Goal: Check status: Check status

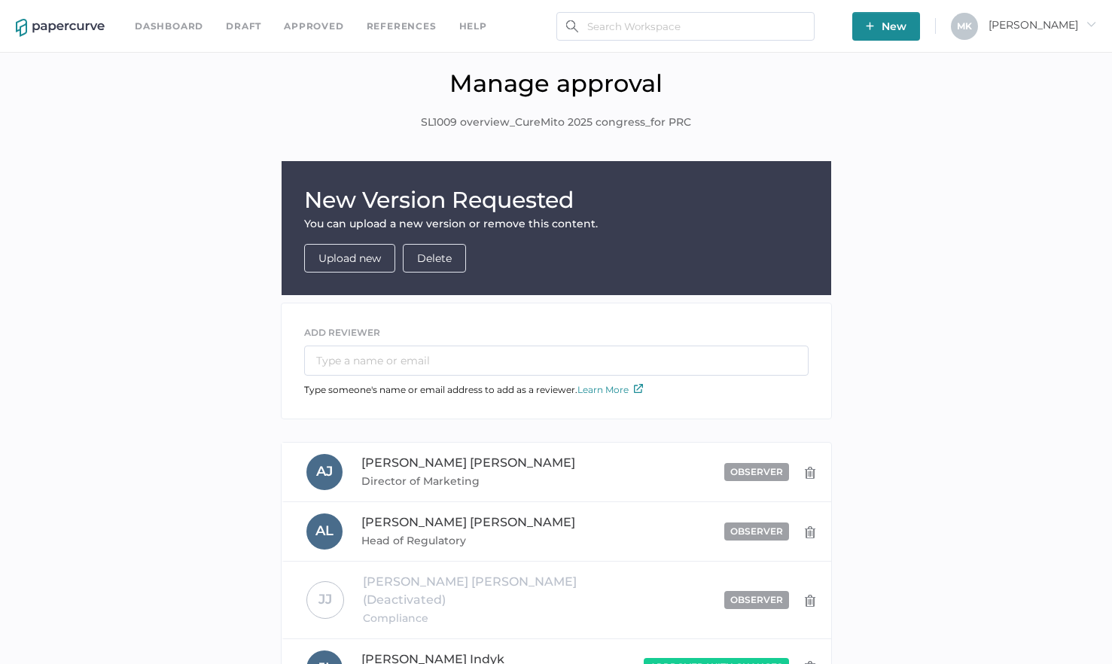
click at [172, 20] on link "Dashboard" at bounding box center [169, 26] width 69 height 17
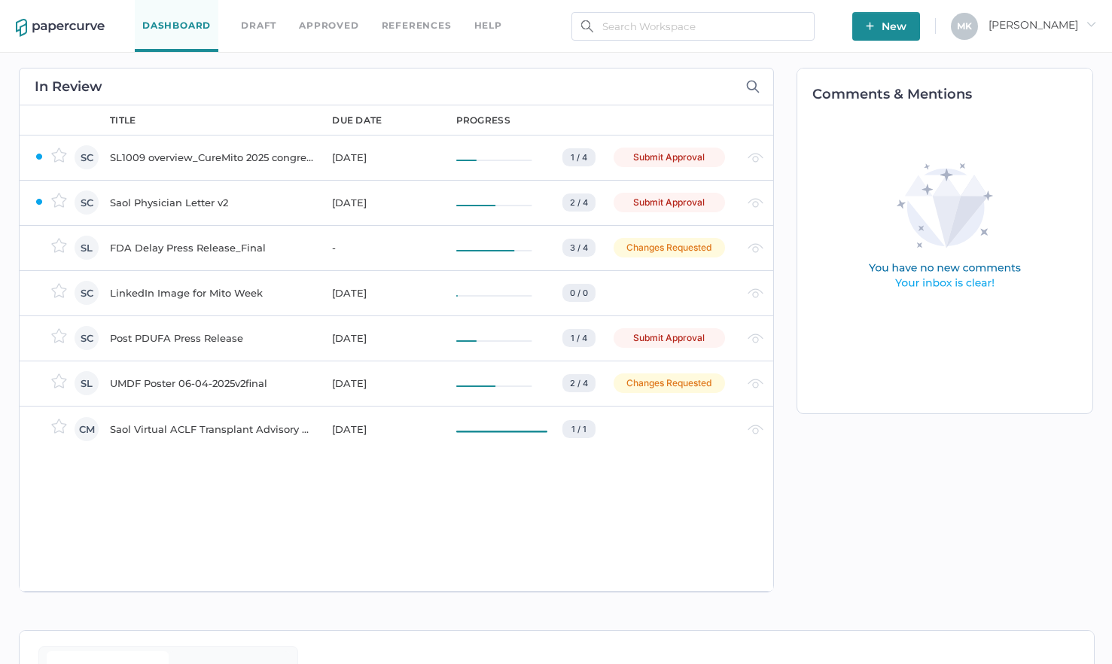
click at [190, 160] on div "SL1009 overview_CureMito 2025 congress_for PRC" at bounding box center [212, 157] width 204 height 18
click at [193, 245] on div "SL1009 overview_CureMito 2025 congress_for PRC" at bounding box center [212, 248] width 204 height 18
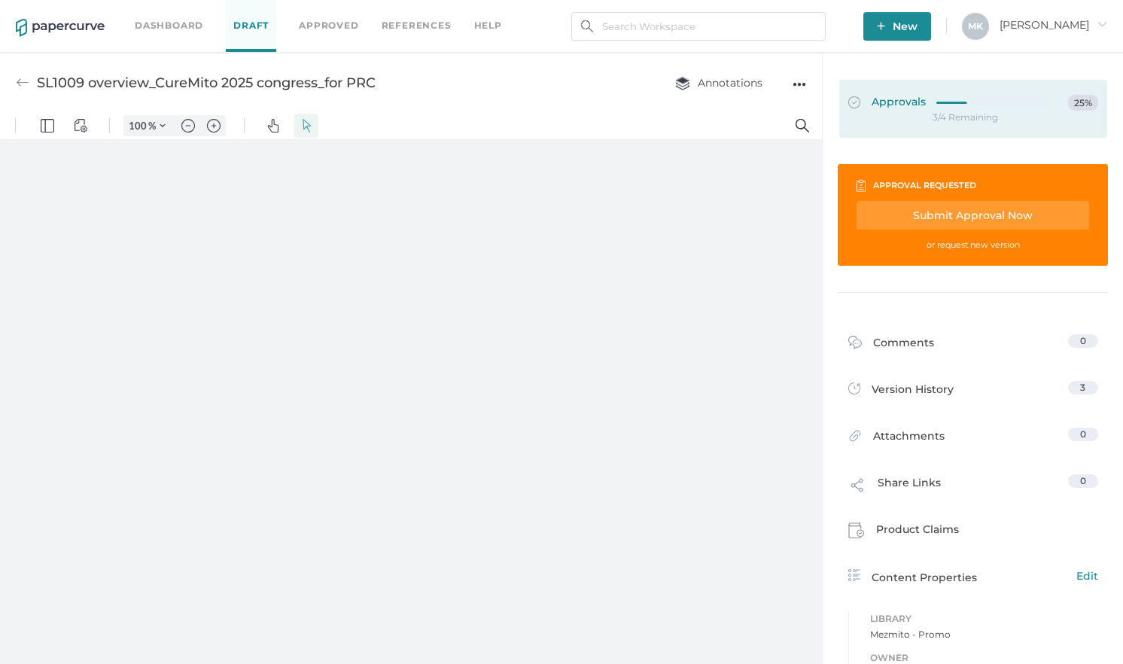
click at [946, 117] on div "3/4 Remaining" at bounding box center [966, 117] width 66 height 0
type input "161"
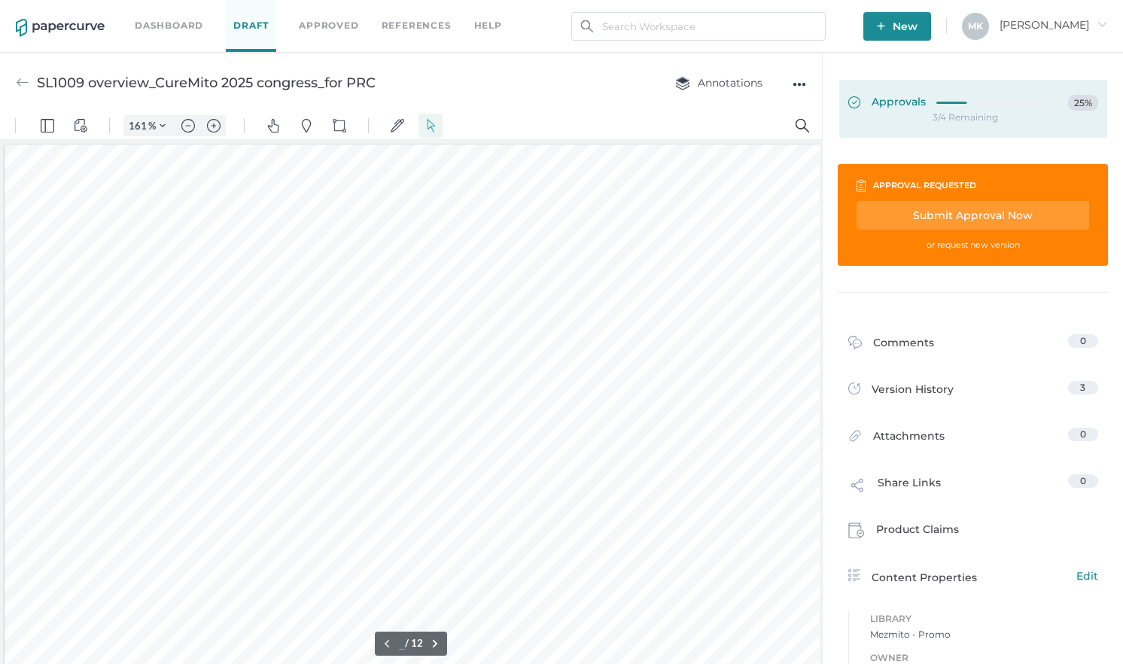
type input "1"
click at [888, 99] on span "Approvals" at bounding box center [888, 103] width 78 height 17
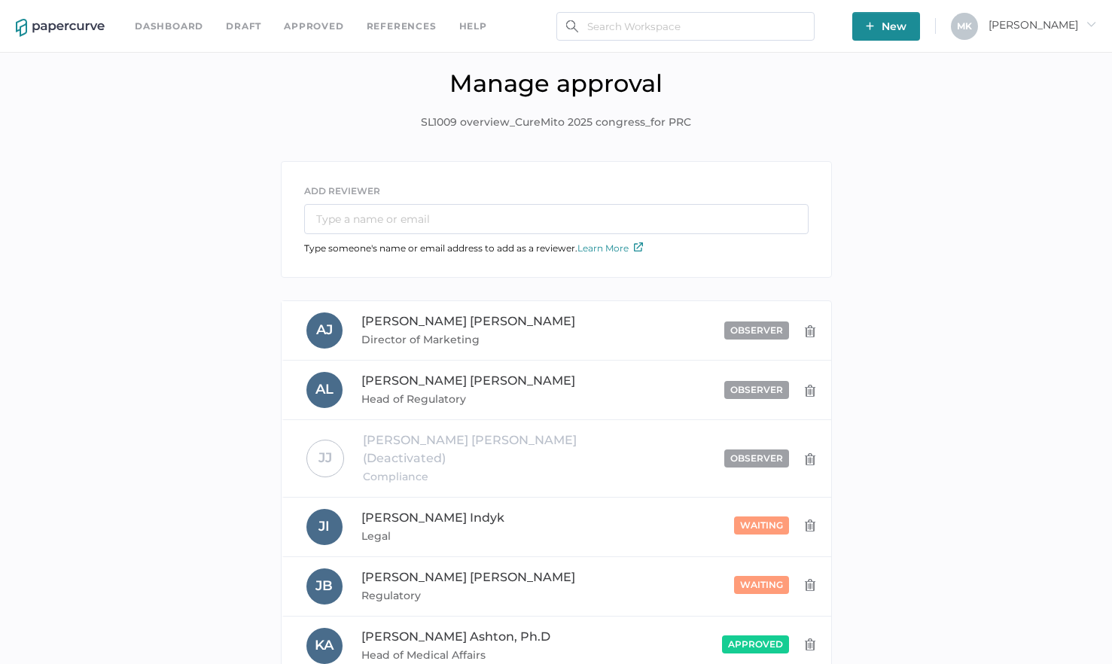
click at [182, 30] on link "Dashboard" at bounding box center [169, 26] width 69 height 17
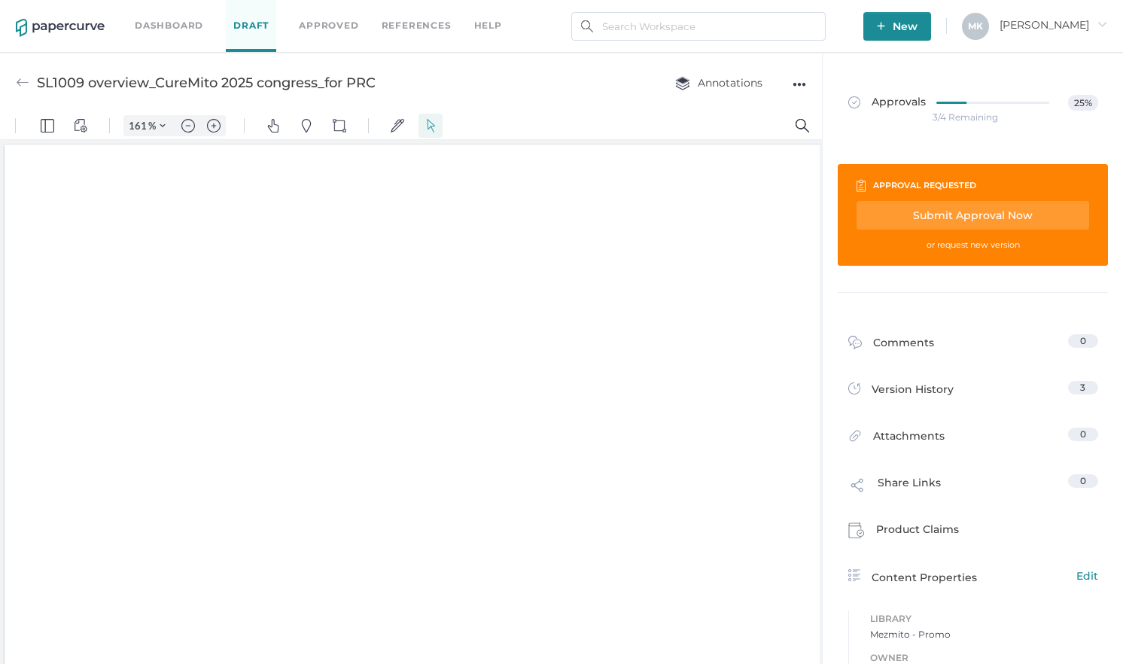
type input "161"
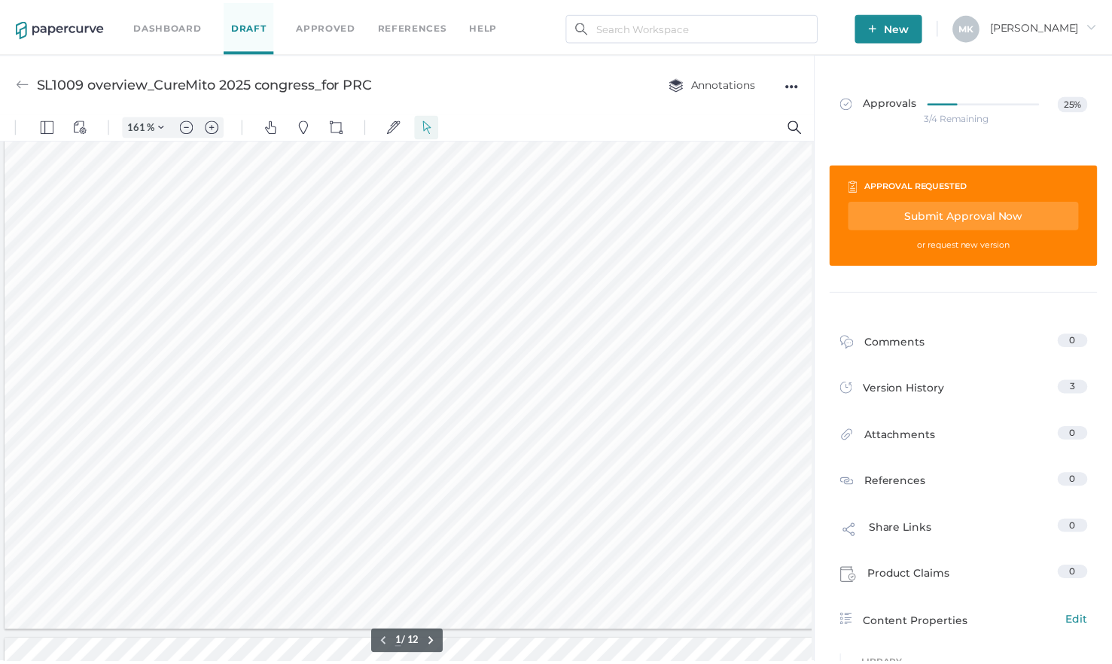
scroll to position [170, 0]
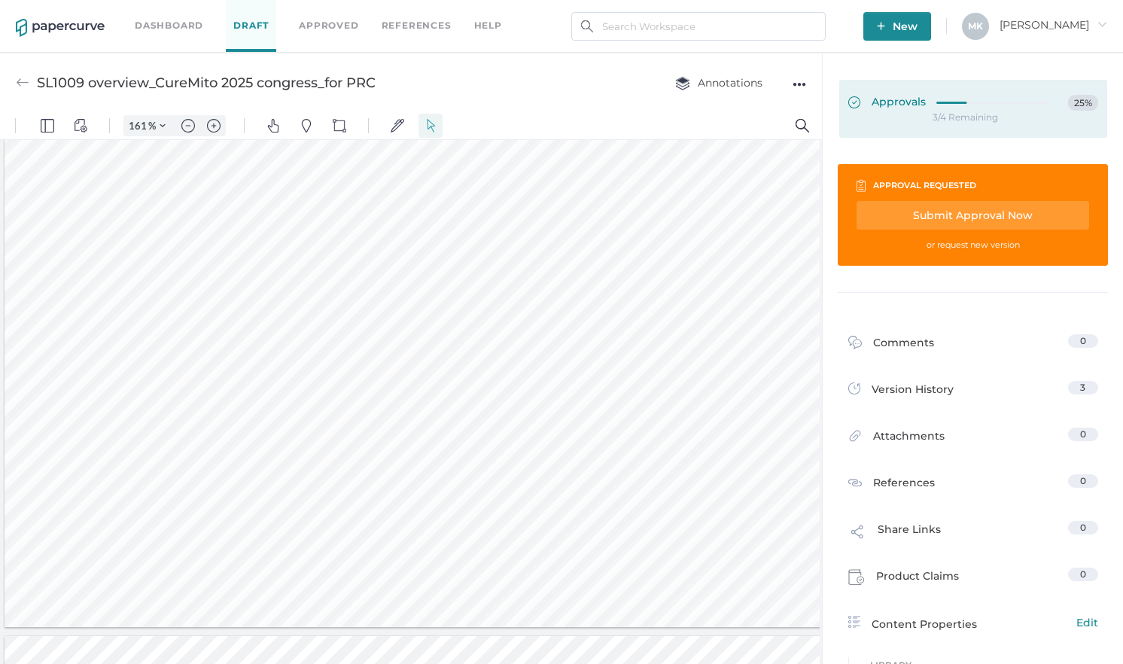
click at [891, 105] on span "Approvals" at bounding box center [888, 103] width 78 height 17
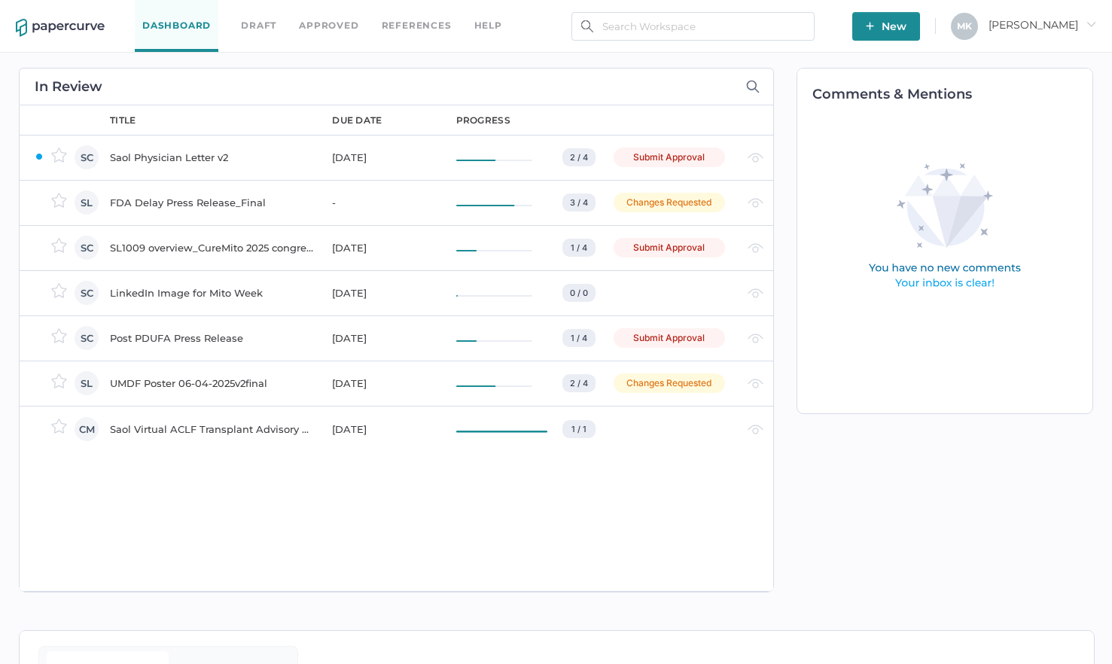
click at [230, 243] on div "SL1009 overview_CureMito 2025 congress_for PRC" at bounding box center [212, 248] width 204 height 18
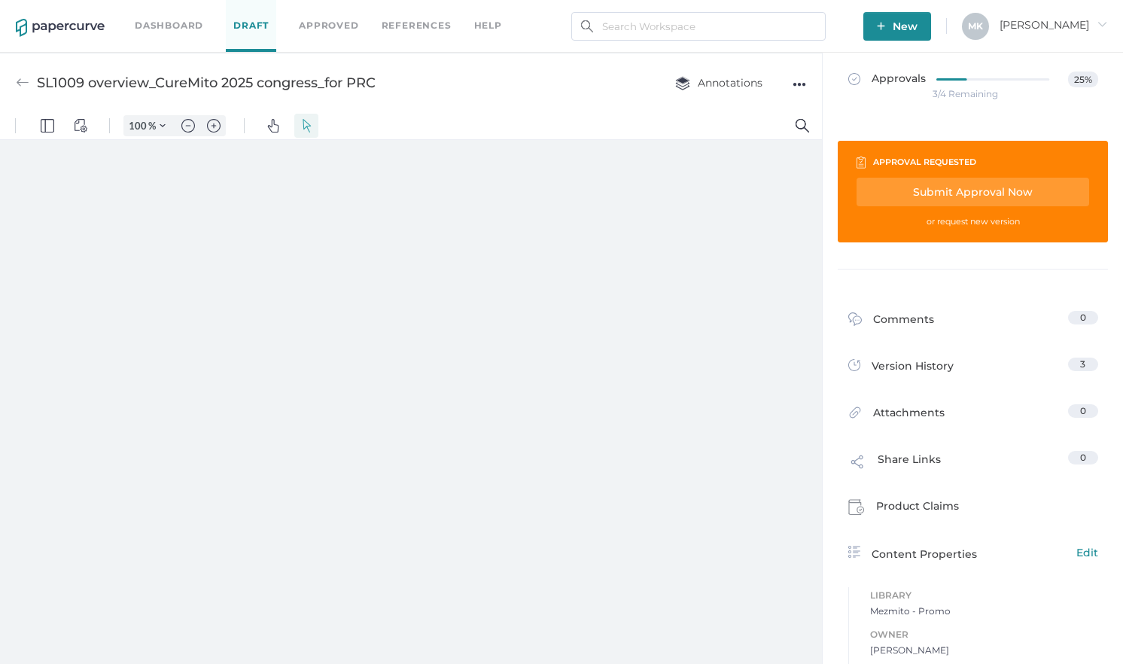
scroll to position [26, 0]
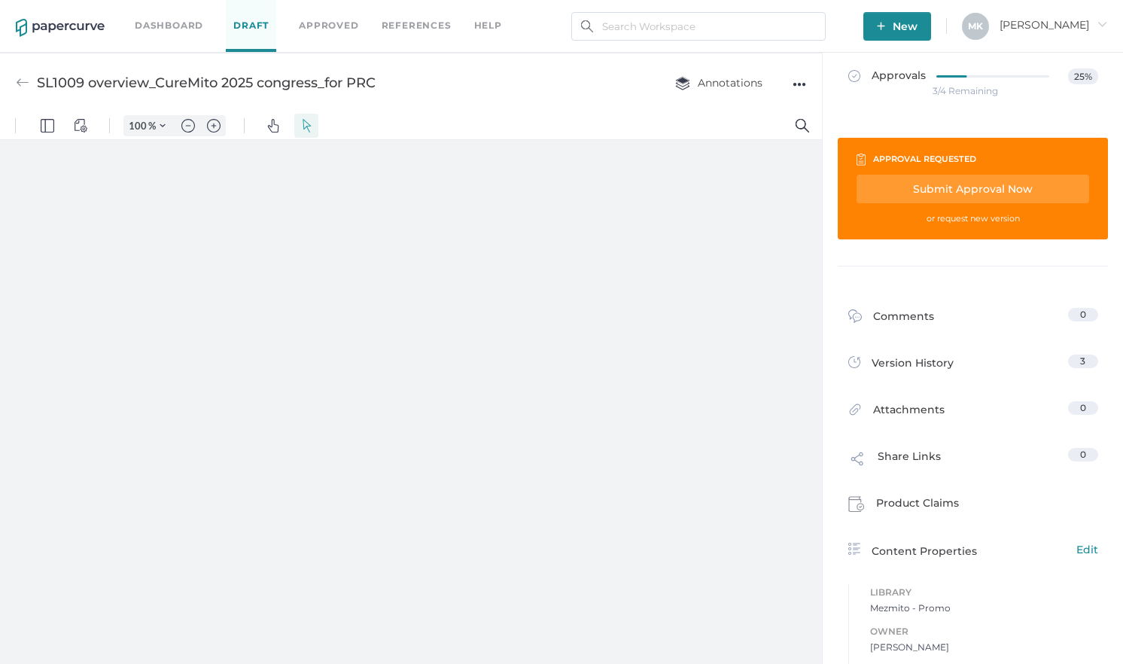
type input "161"
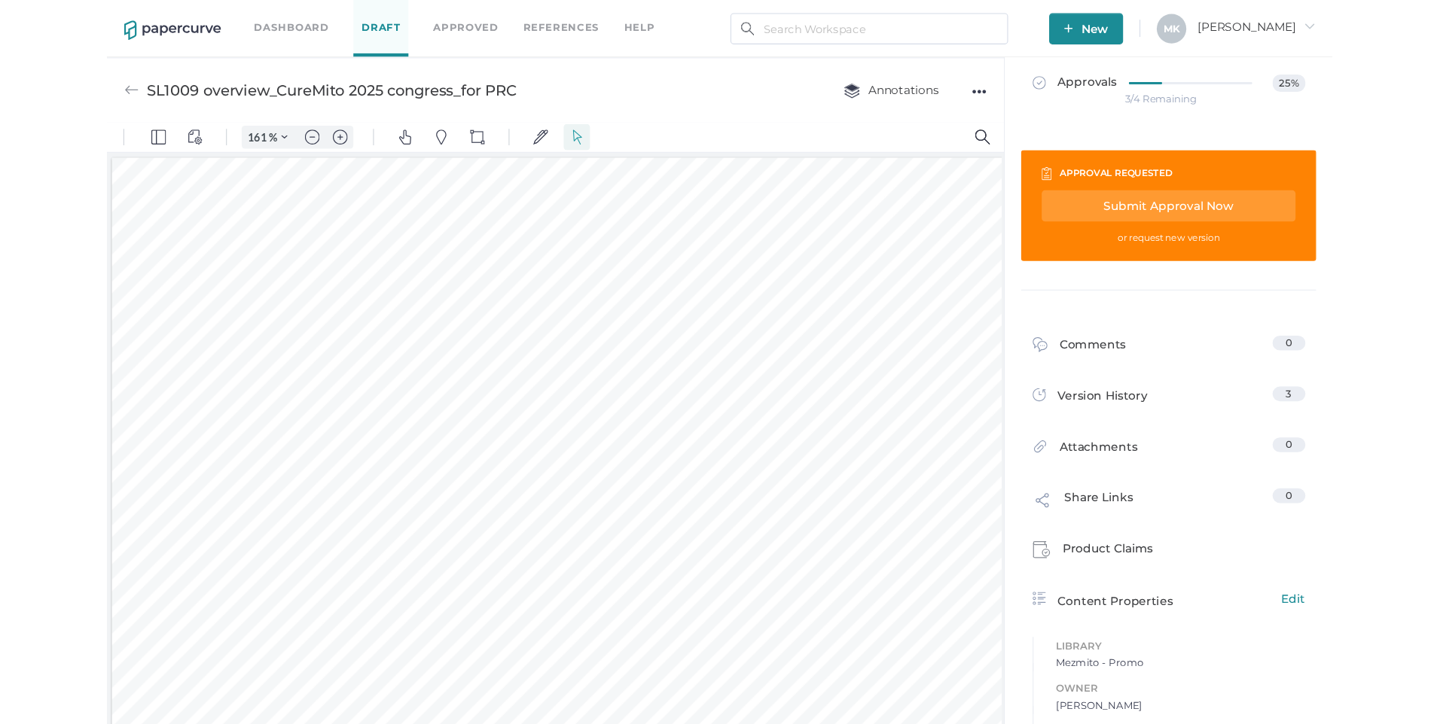
scroll to position [209, 0]
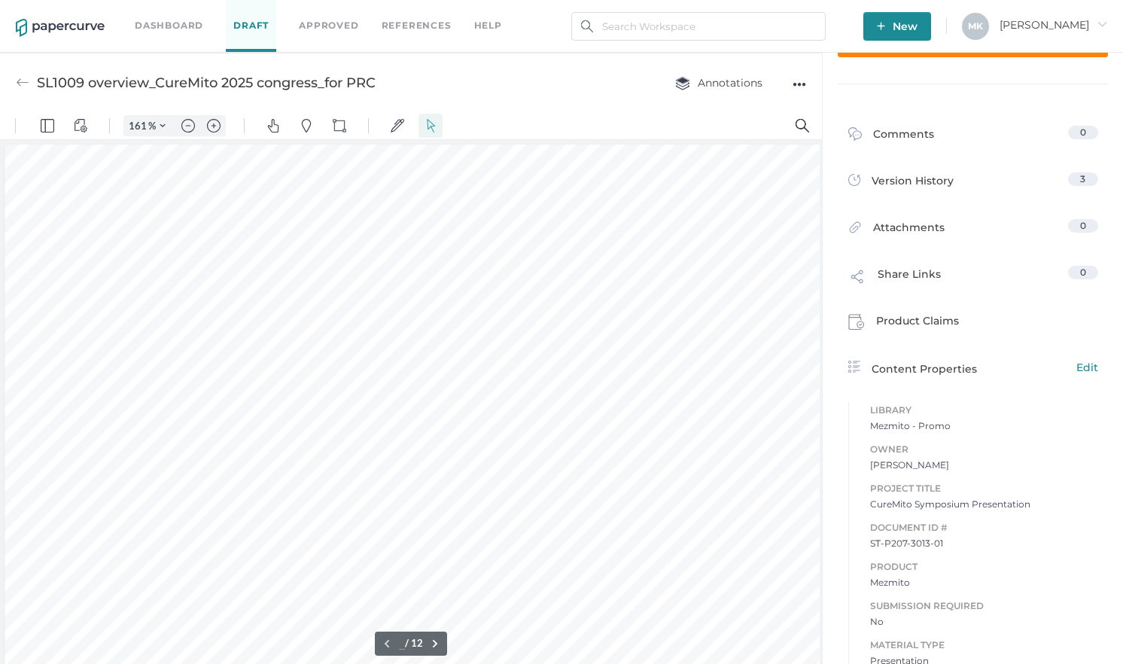
type input "1"
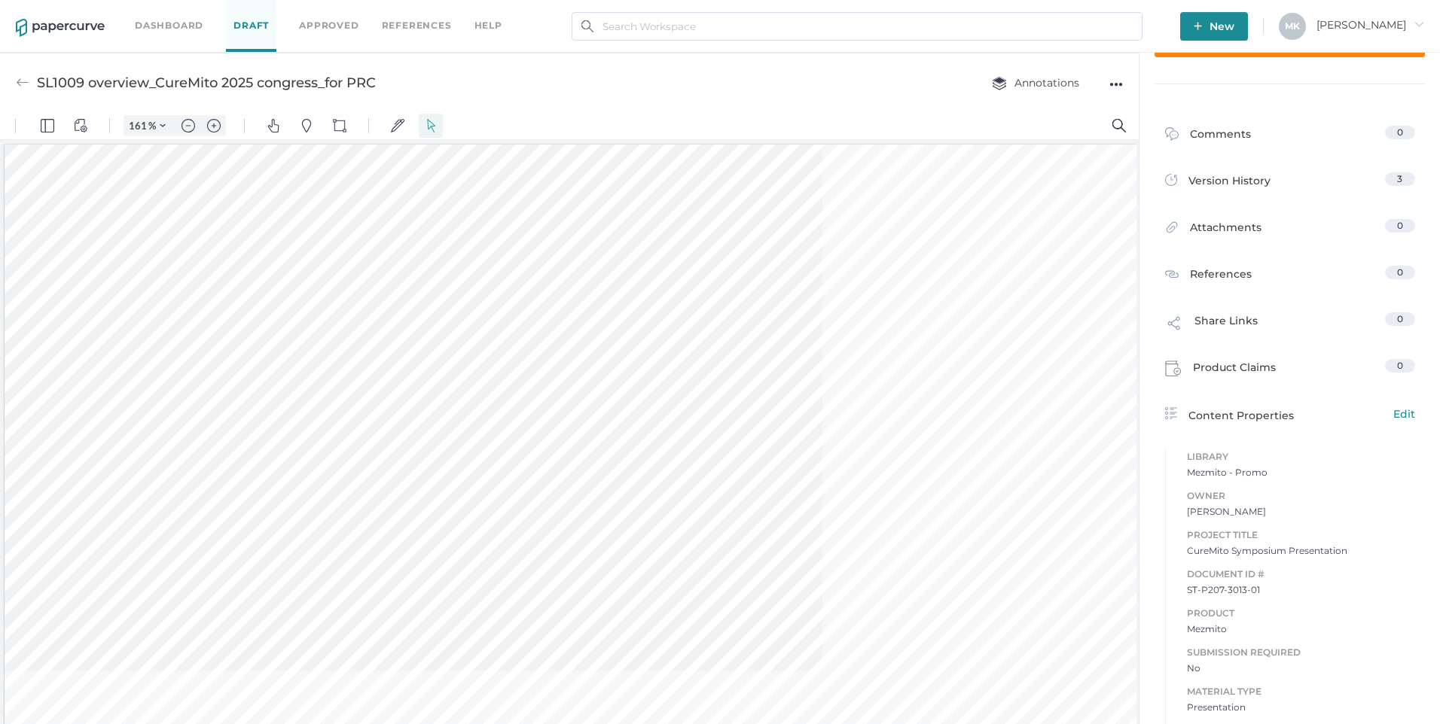
scroll to position [209, 0]
